Goal: Find contact information: Find contact information

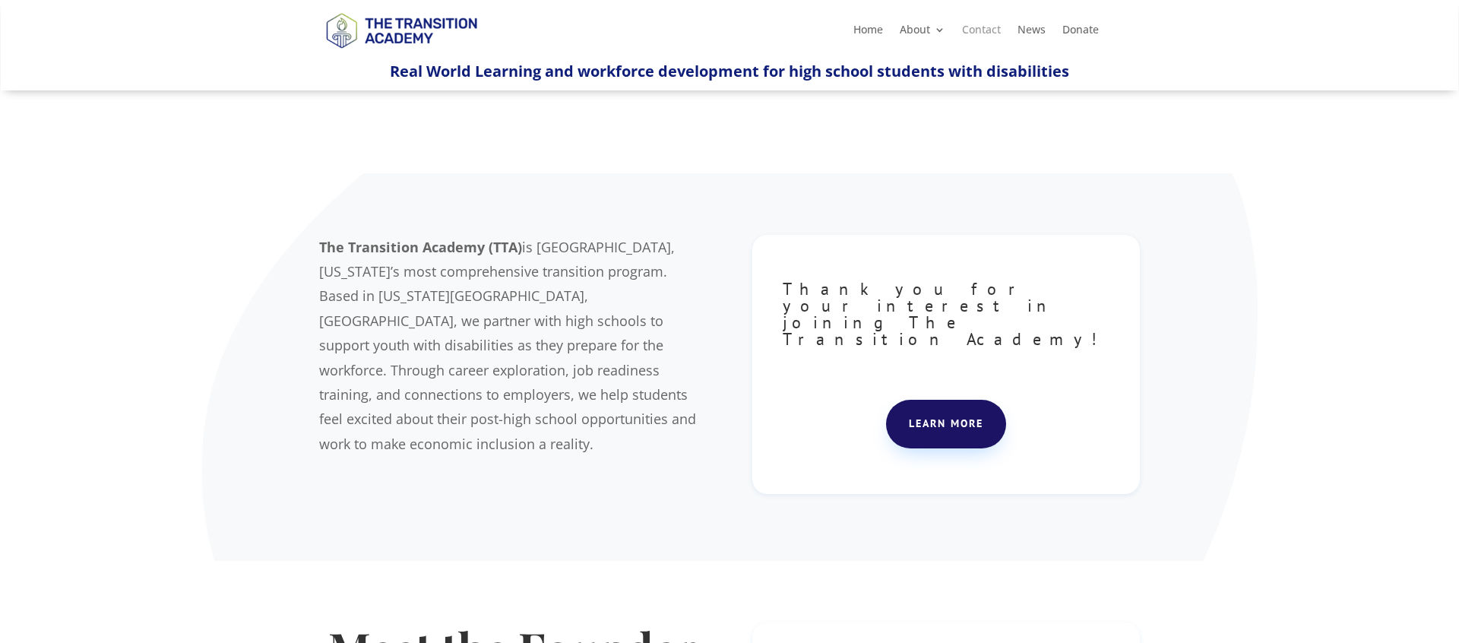
click at [975, 35] on link "Contact" at bounding box center [981, 32] width 39 height 17
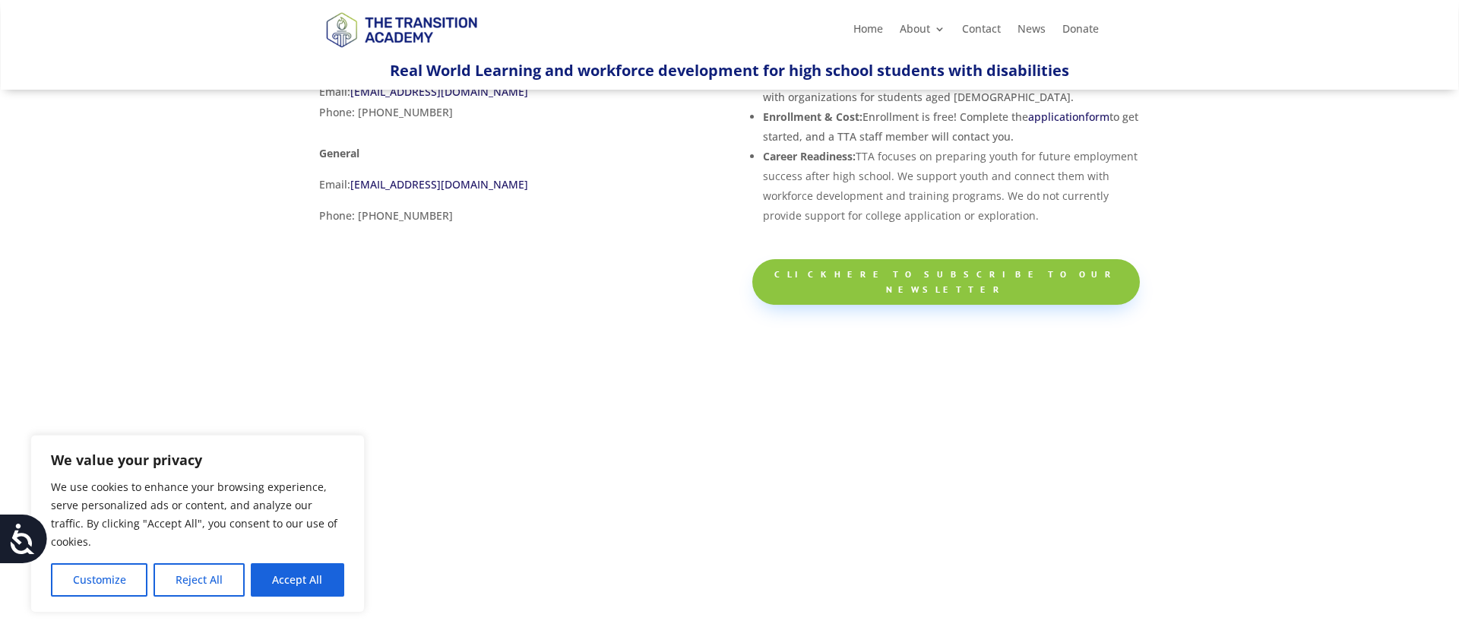
scroll to position [258, 0]
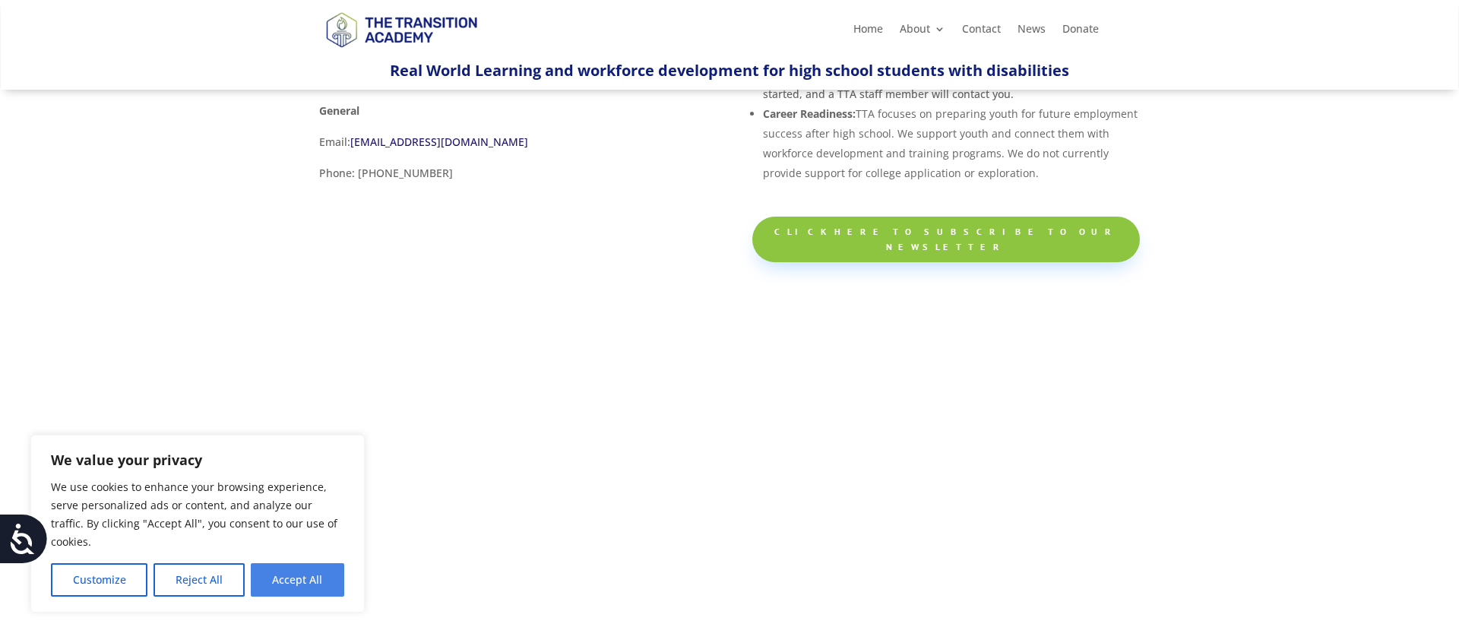
click at [334, 566] on button "Accept All" at bounding box center [297, 579] width 93 height 33
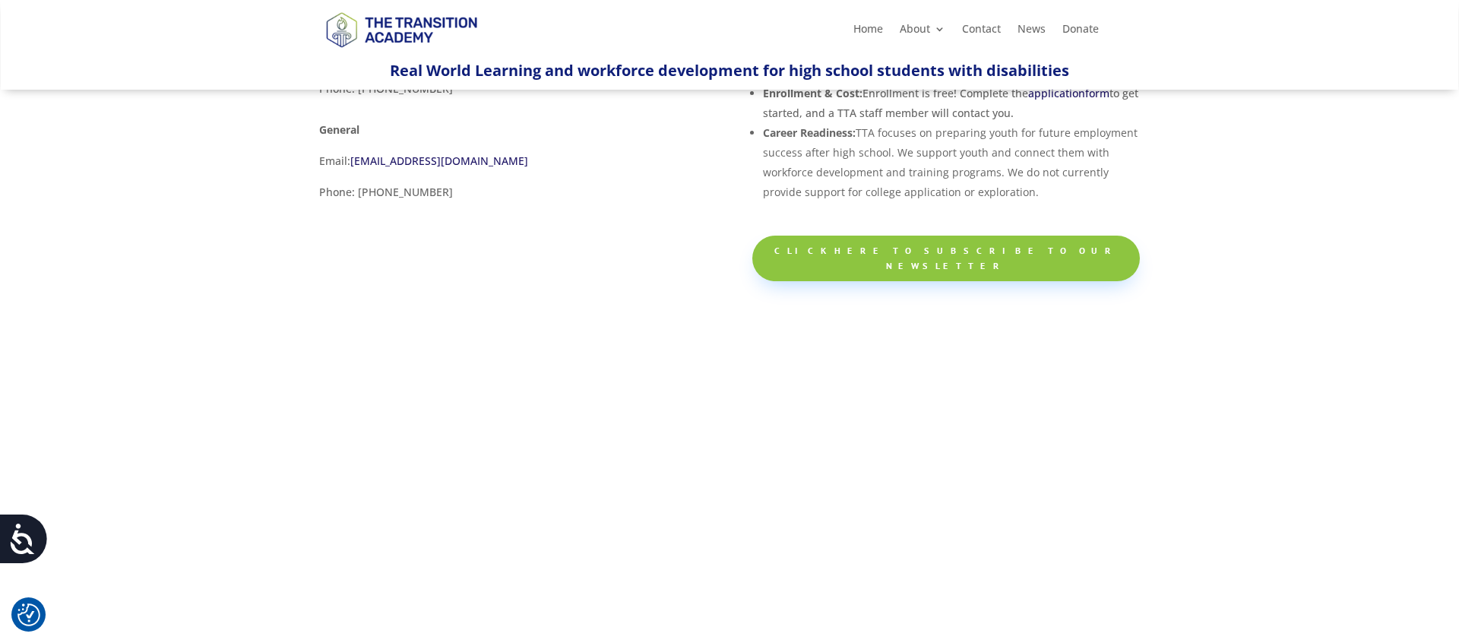
scroll to position [296, 0]
